Goal: Task Accomplishment & Management: Use online tool/utility

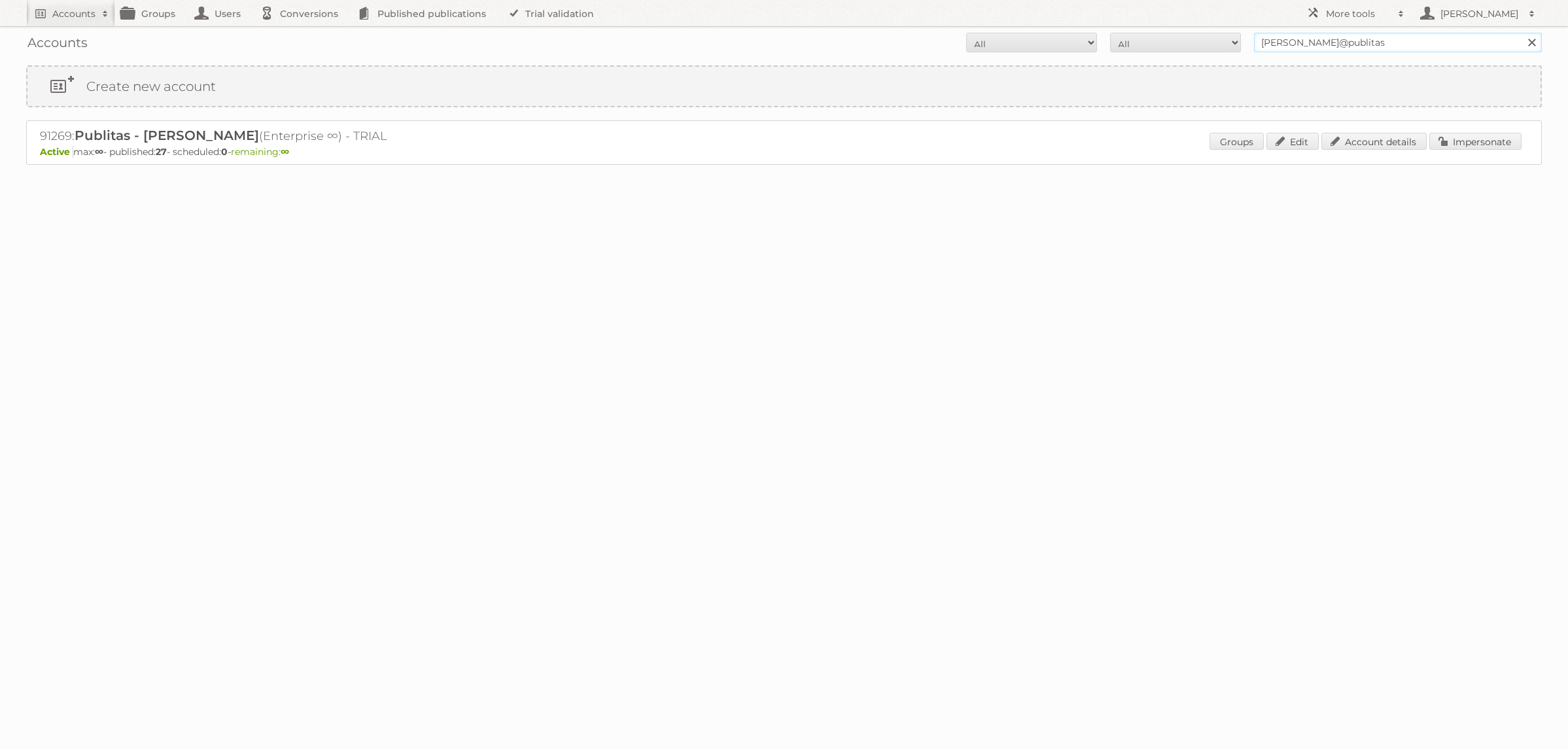
click at [1285, 47] on input "dina@publitas" at bounding box center [1397, 42] width 287 height 19
type input "ICT edeka"
click at [1521, 33] on input "Search" at bounding box center [1530, 42] width 19 height 19
click at [1465, 145] on link "Impersonate" at bounding box center [1476, 141] width 92 height 17
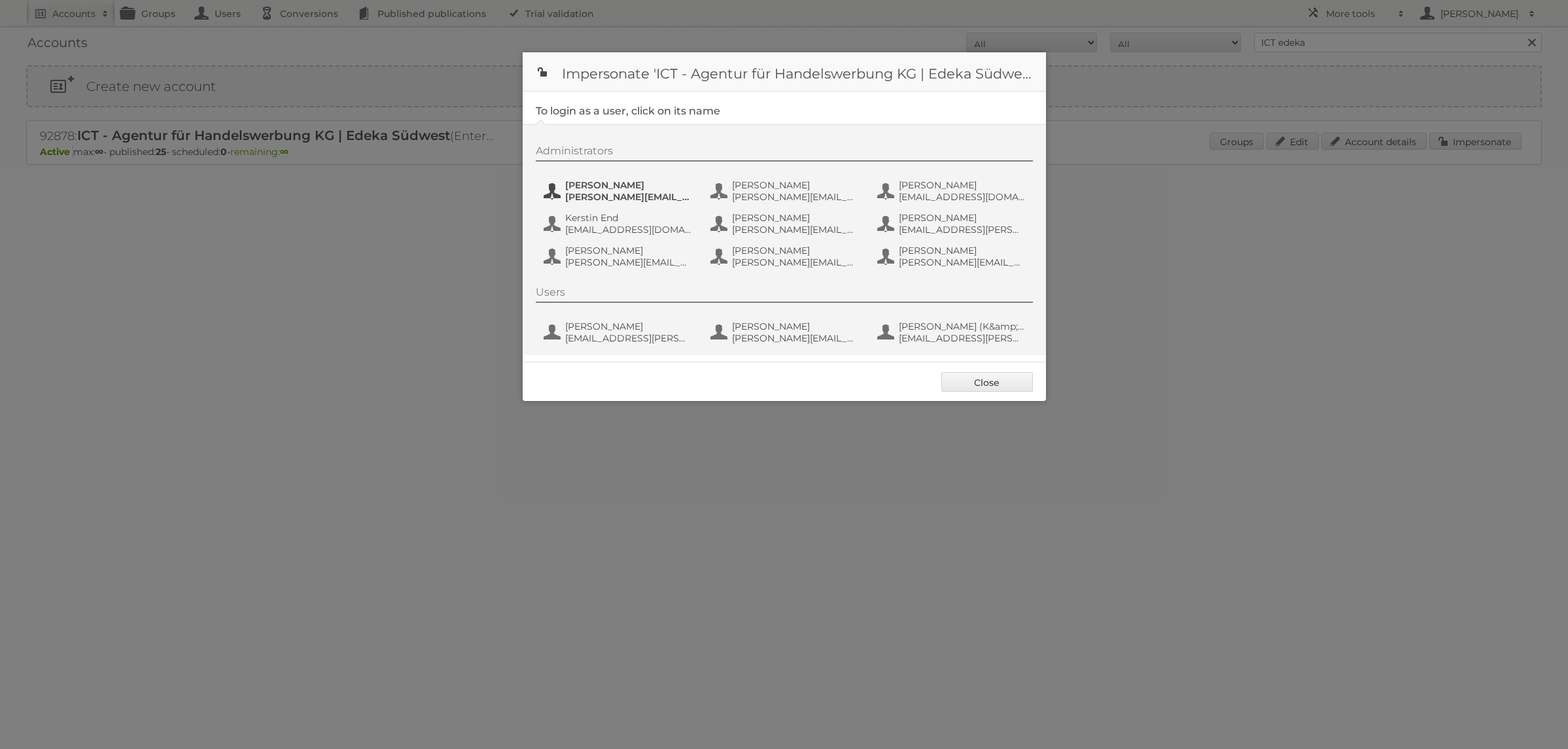
click at [662, 201] on span "[PERSON_NAME][EMAIL_ADDRESS][PERSON_NAME][DOMAIN_NAME]" at bounding box center [628, 197] width 127 height 12
